Goal: Task Accomplishment & Management: Use online tool/utility

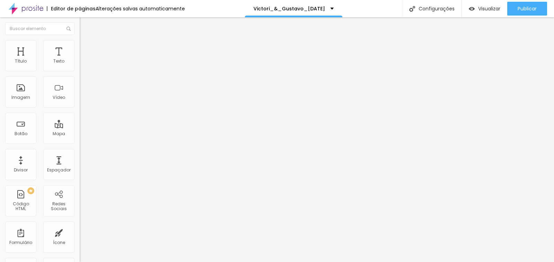
click at [82, 64] on icon "button" at bounding box center [84, 62] width 4 height 4
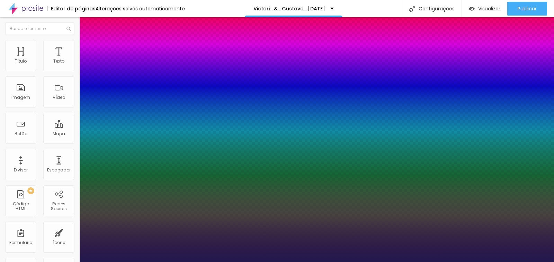
type input "1"
type input "38"
type input "1"
type input "38"
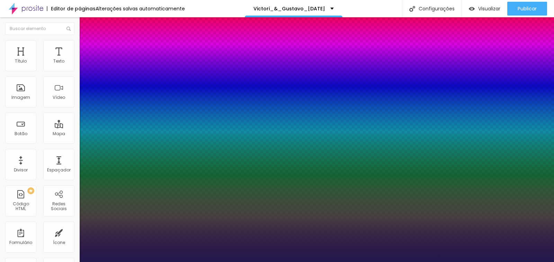
type input "1"
type input "18"
type input "1"
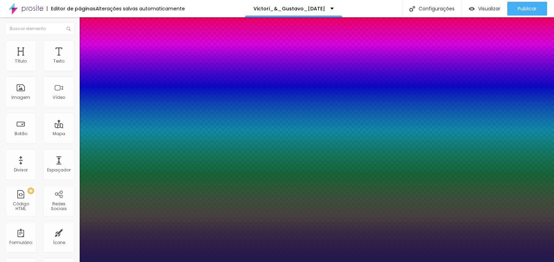
type input "18"
click at [311, 262] on div at bounding box center [277, 262] width 554 height 0
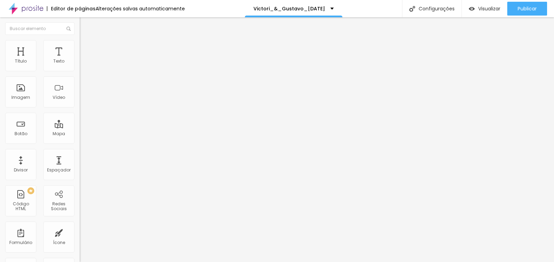
click at [82, 64] on icon "button" at bounding box center [84, 62] width 4 height 4
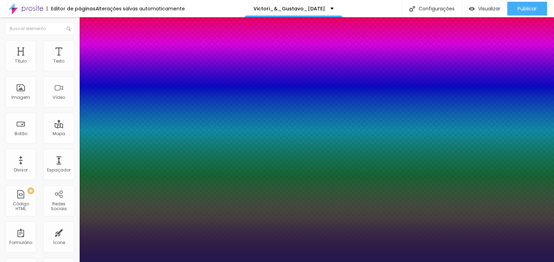
type input "1"
type input "19"
type input "1"
type input "22"
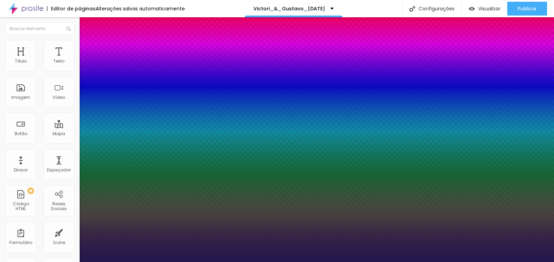
type input "22"
type input "1"
type input "23"
type input "1"
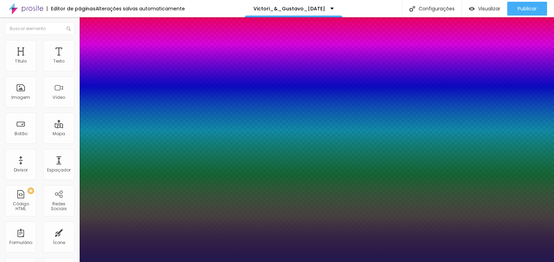
type input "24"
type input "1"
type input "24"
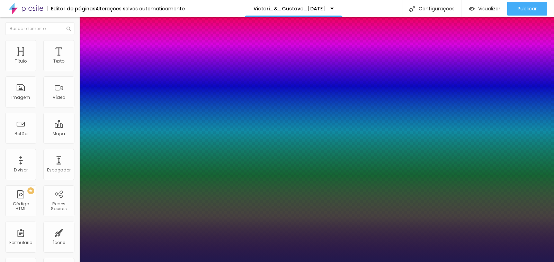
click at [268, 262] on div at bounding box center [277, 262] width 554 height 0
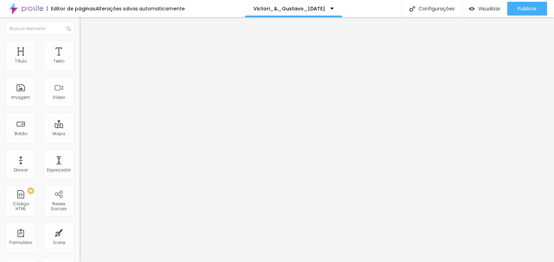
click at [83, 64] on icon "button" at bounding box center [84, 62] width 3 height 3
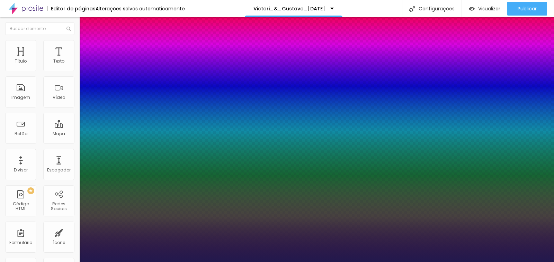
type input "1"
type input "21"
type input "1"
type input "21"
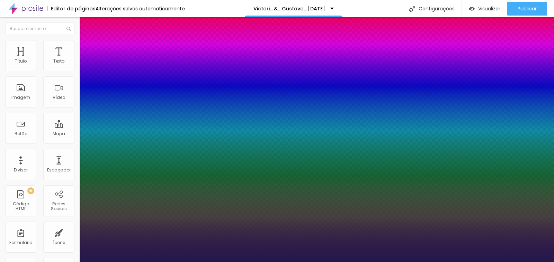
type input "1"
drag, startPoint x: 150, startPoint y: 117, endPoint x: 163, endPoint y: 117, distance: 13.1
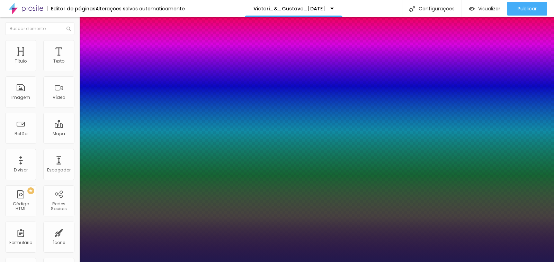
type input "8"
type input "2"
type input "1"
type input "25"
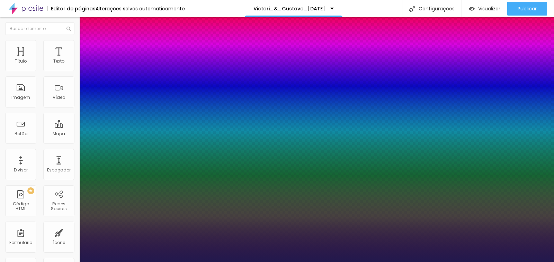
type input "1"
type input "25"
click at [264, 262] on div at bounding box center [277, 262] width 554 height 0
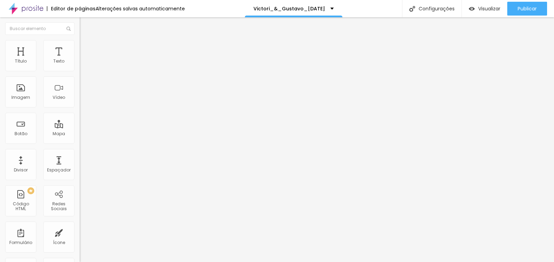
click at [83, 64] on icon "button" at bounding box center [84, 62] width 3 height 3
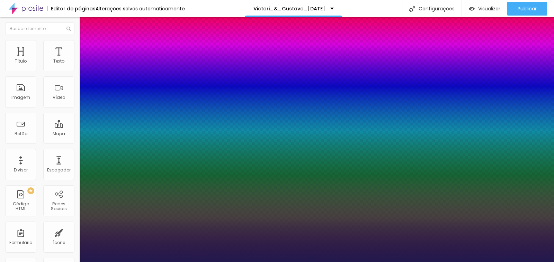
type input "1"
click at [412, 262] on div at bounding box center [277, 262] width 554 height 0
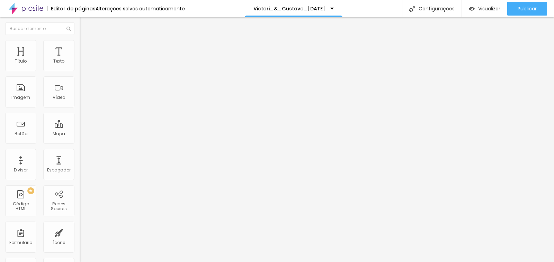
click at [82, 64] on icon "button" at bounding box center [84, 62] width 4 height 4
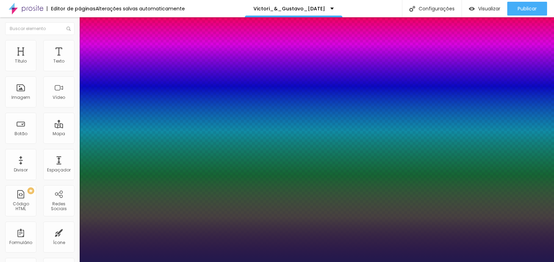
type input "1"
drag, startPoint x: 148, startPoint y: 116, endPoint x: 175, endPoint y: 116, distance: 27.3
click at [175, 116] on body "Editor de páginas Alterações salvas automaticamente Victori_&_Gustavo_10/01/202…" at bounding box center [277, 131] width 554 height 262
type input "8"
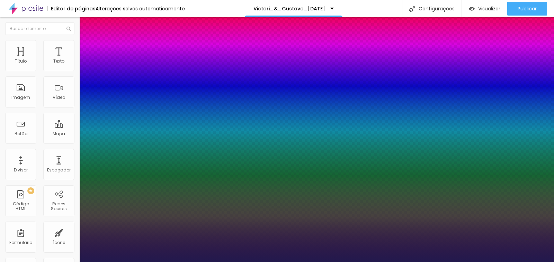
type input "2"
type input "1"
type input "25"
type input "1"
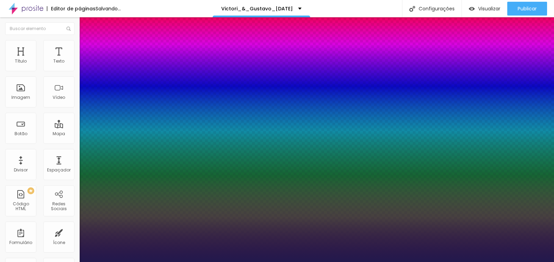
type input "25"
click at [350, 262] on div at bounding box center [277, 262] width 554 height 0
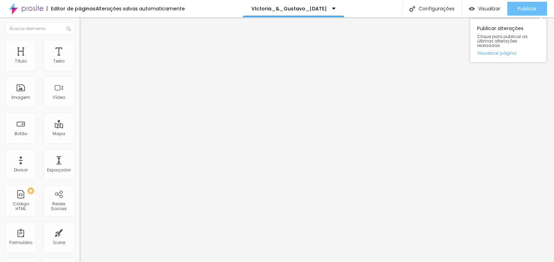
click at [521, 7] on font "Publicar" at bounding box center [526, 8] width 19 height 7
click at [520, 6] on font "Publicar" at bounding box center [526, 8] width 19 height 7
click at [517, 5] on font "Publicar" at bounding box center [526, 8] width 19 height 7
